Goal: Transaction & Acquisition: Download file/media

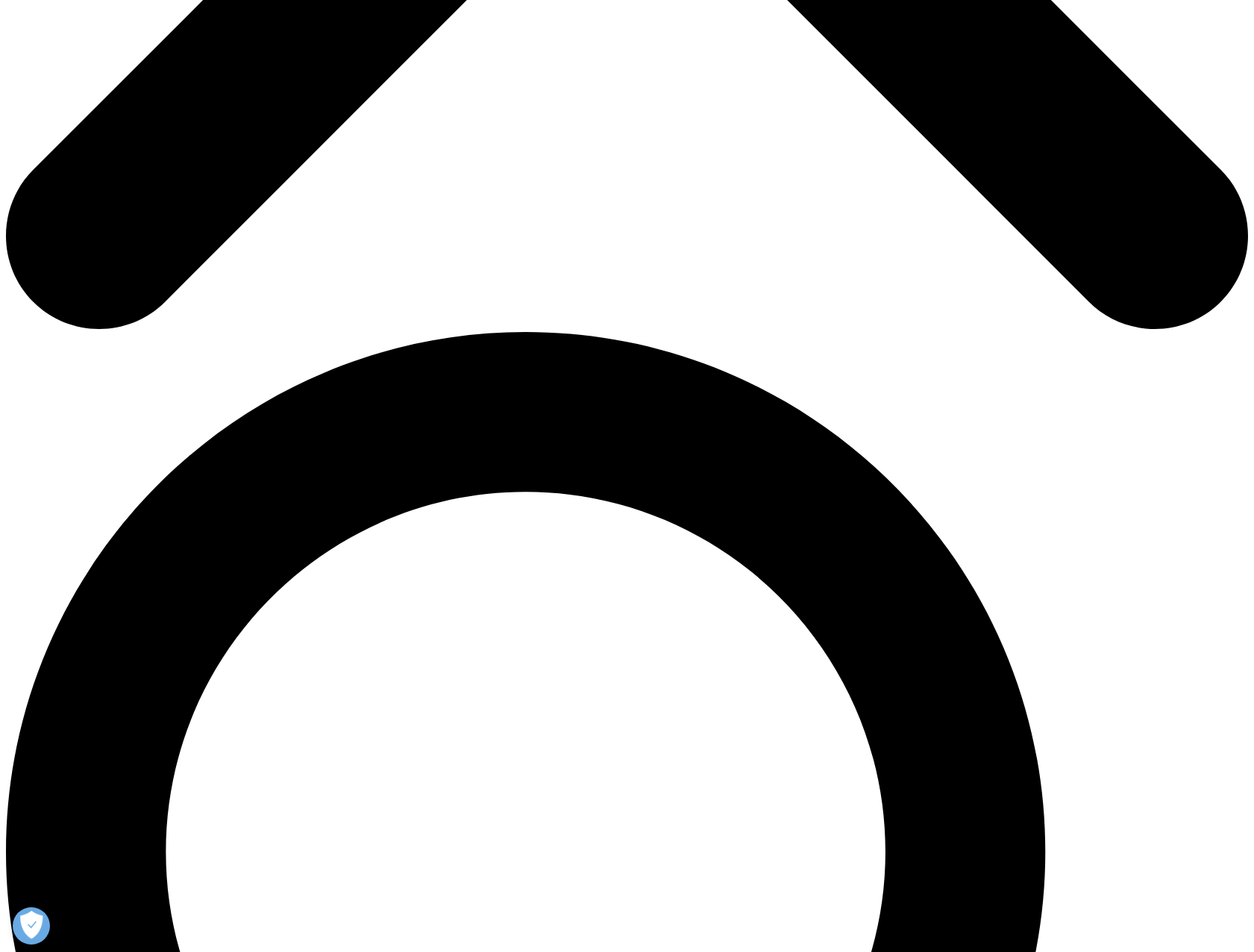
scroll to position [1045, 0]
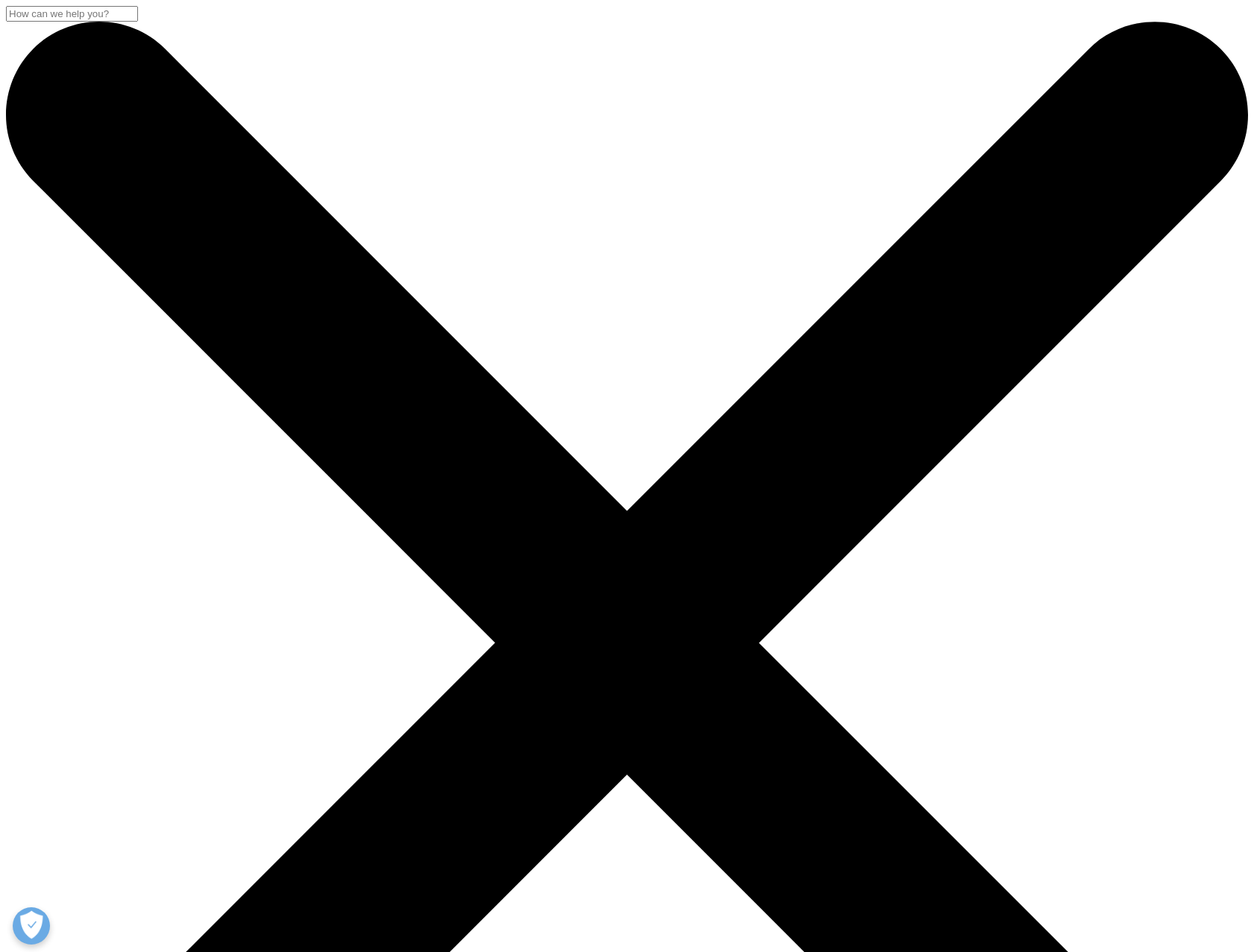
scroll to position [472, 880]
drag, startPoint x: 296, startPoint y: 623, endPoint x: 323, endPoint y: 648, distance: 36.8
